Goal: Task Accomplishment & Management: Manage account settings

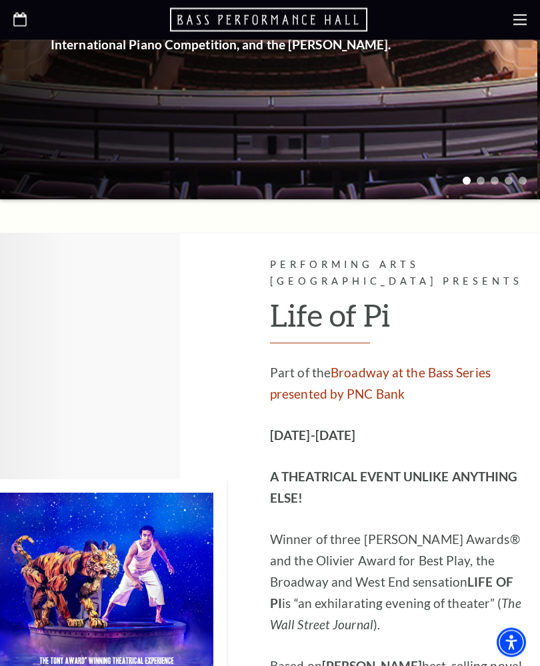
scroll to position [446, 0]
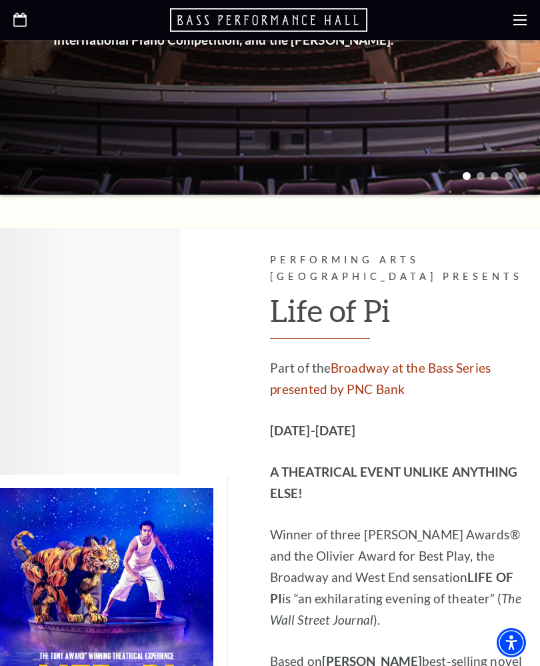
click at [517, 15] on use at bounding box center [519, 20] width 13 height 11
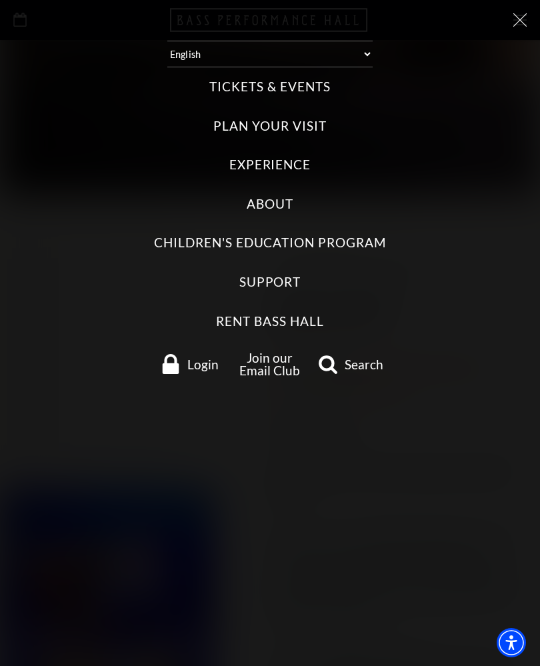
click at [171, 354] on use "Login" at bounding box center [171, 364] width 17 height 20
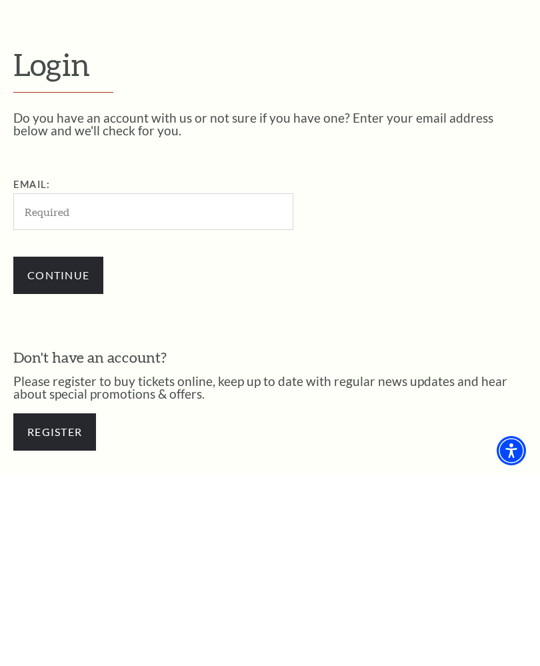
scroll to position [129, 0]
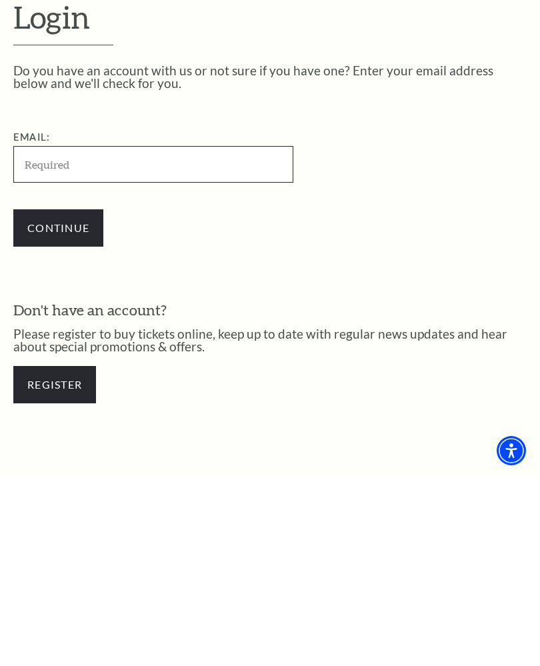
type input "nissankyxx@aol.com"
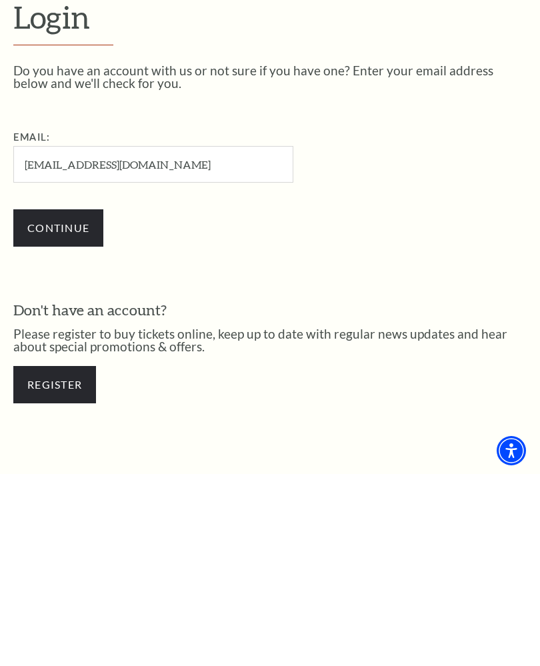
click at [58, 401] on input "Continue" at bounding box center [58, 419] width 90 height 37
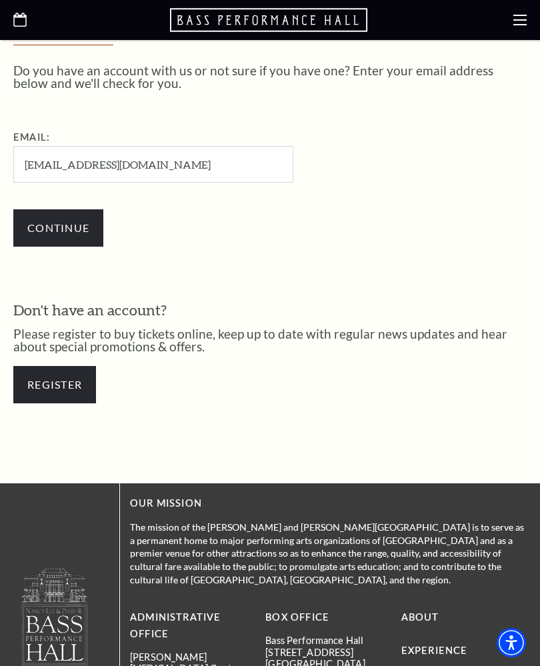
click at [53, 238] on input "Continue" at bounding box center [58, 227] width 90 height 37
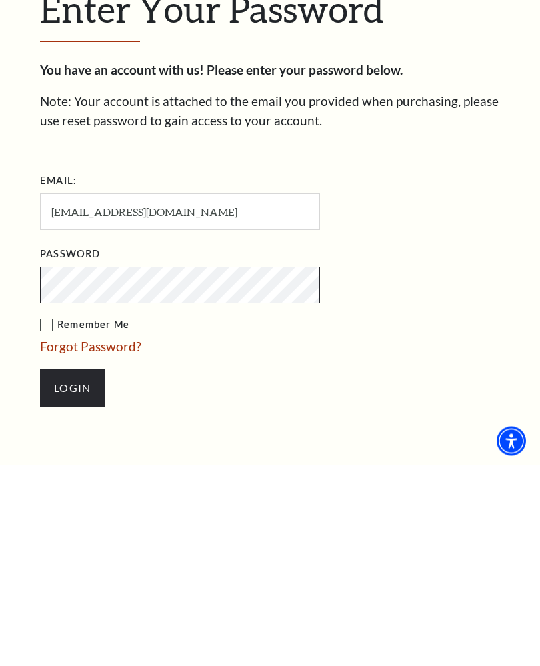
scroll to position [177, 0]
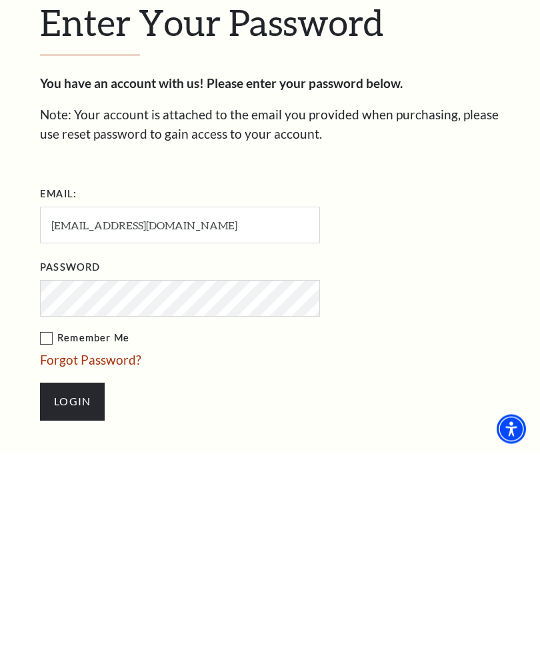
click at [197, 583] on li "Login" at bounding box center [246, 615] width 413 height 64
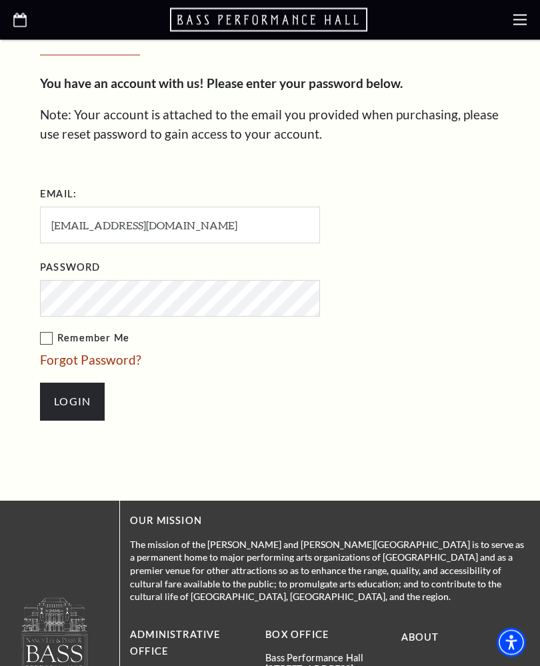
scroll to position [390, 0]
click at [77, 397] on input "Login" at bounding box center [72, 400] width 65 height 37
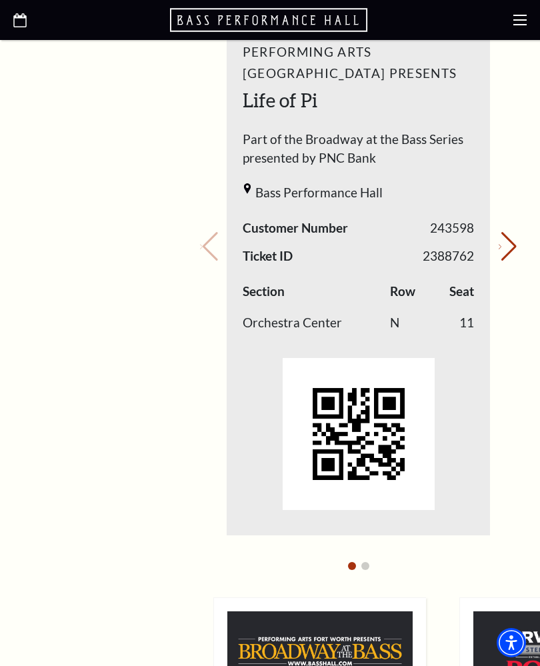
scroll to position [732, 0]
click at [501, 245] on icon "Next slide" at bounding box center [499, 247] width 3 height 5
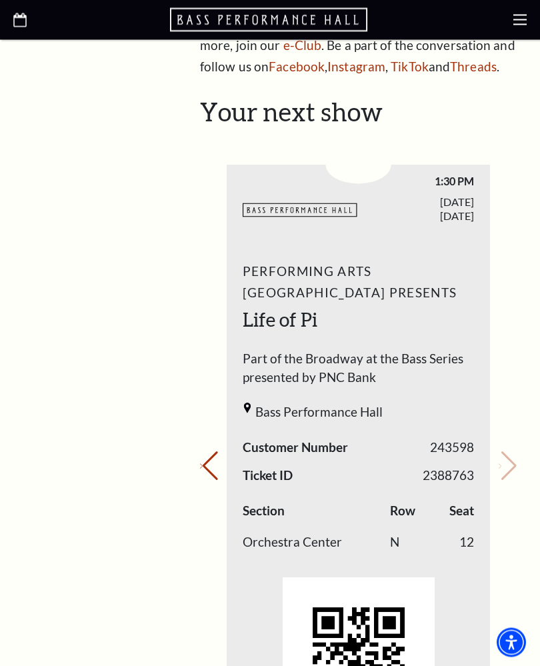
scroll to position [514, 0]
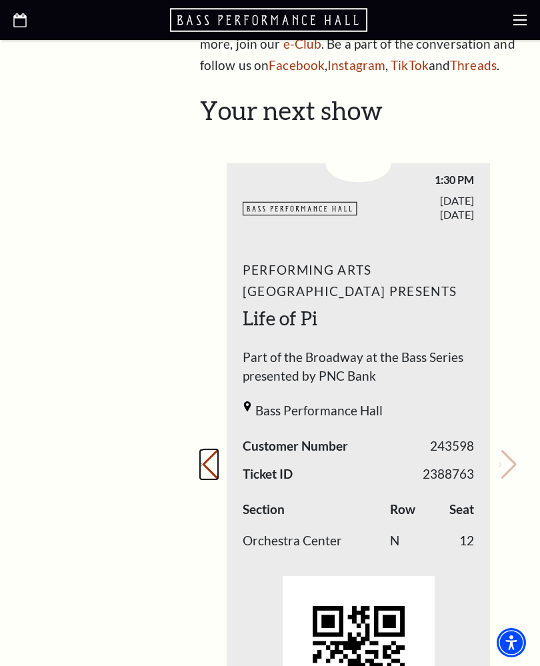
click at [213, 450] on button "Previous slide." at bounding box center [209, 464] width 18 height 29
click at [502, 450] on button "Next slide." at bounding box center [507, 464] width 18 height 29
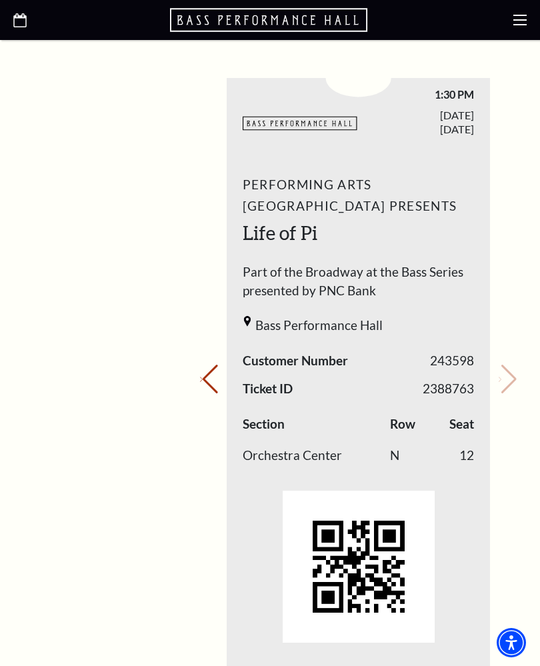
scroll to position [602, 0]
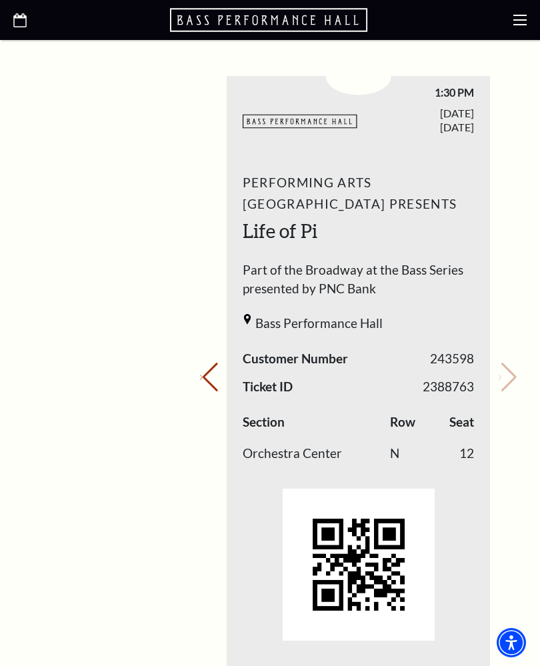
click at [514, 25] on use at bounding box center [519, 20] width 13 height 11
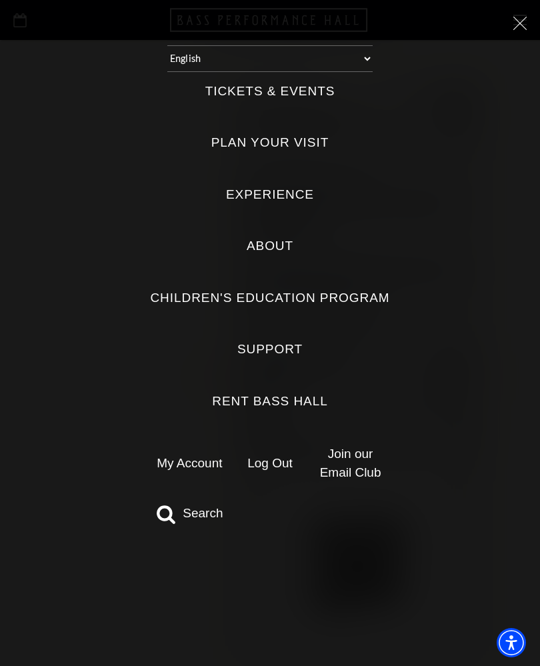
click at [513, 21] on icon at bounding box center [519, 23] width 13 height 13
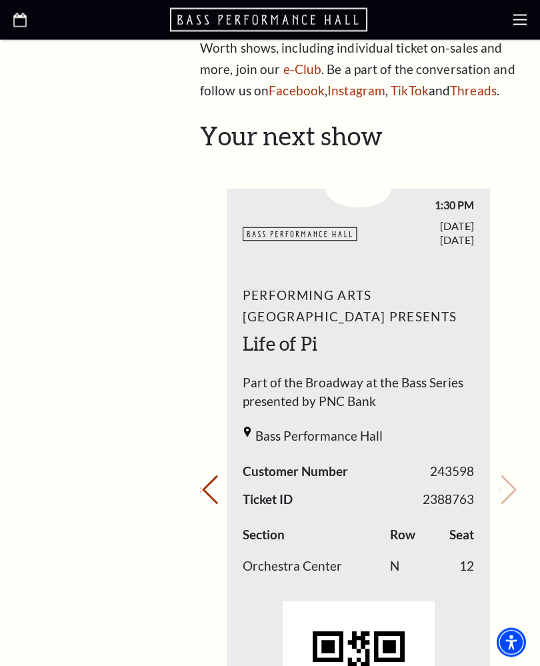
scroll to position [489, 0]
click at [203, 488] on icon "Previous slide" at bounding box center [201, 490] width 3 height 5
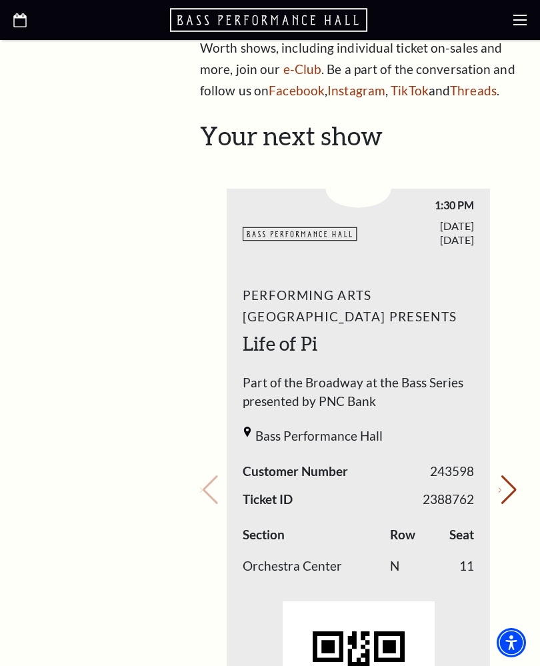
click at [127, 205] on div "My Account Home My Profile Upcoming Performances Past Performances" at bounding box center [91, 556] width 157 height 1685
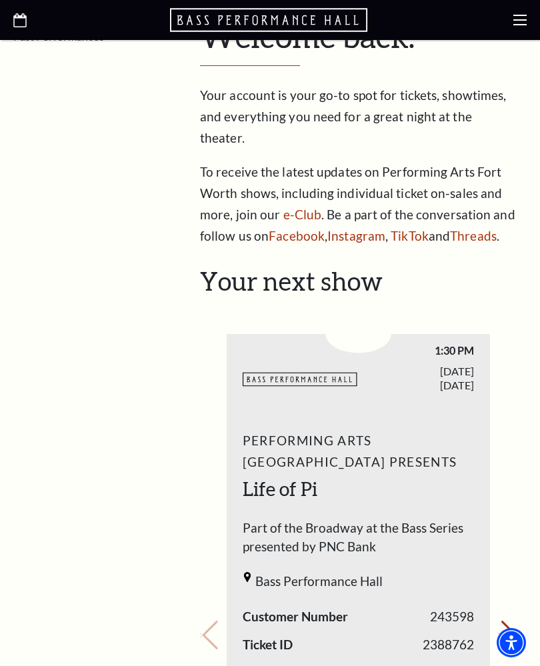
scroll to position [343, 0]
